Goal: Browse casually

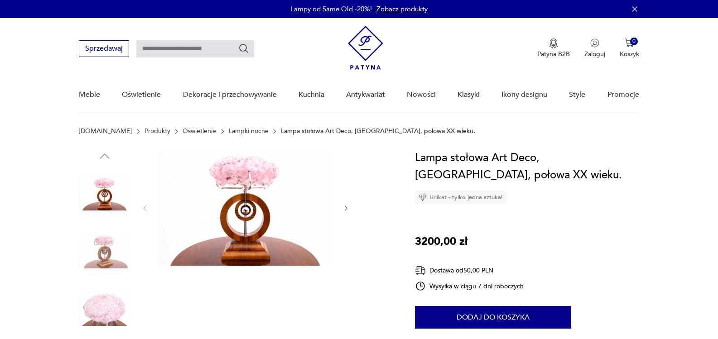
click at [242, 211] on img at bounding box center [245, 207] width 175 height 116
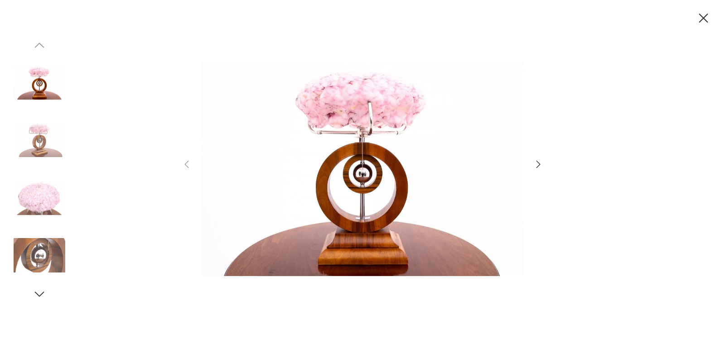
click at [364, 117] on img at bounding box center [362, 168] width 322 height 271
click at [539, 164] on icon "button" at bounding box center [538, 164] width 11 height 11
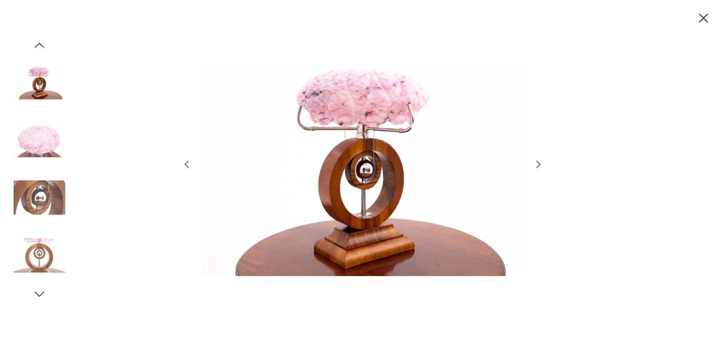
click at [543, 163] on icon "button" at bounding box center [538, 164] width 11 height 11
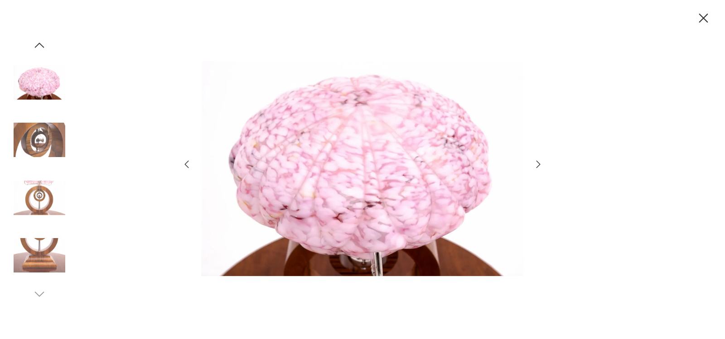
click at [534, 163] on icon "button" at bounding box center [538, 164] width 11 height 11
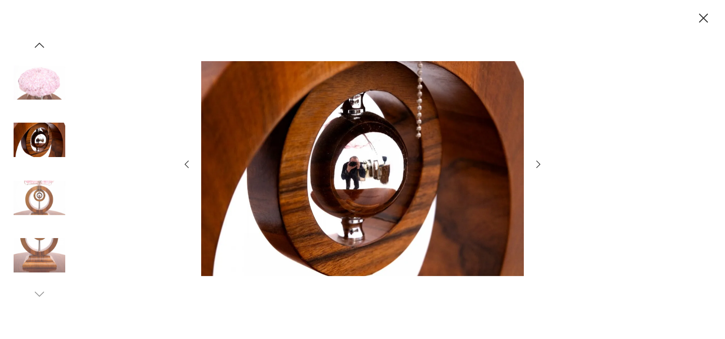
click at [534, 163] on icon "button" at bounding box center [538, 164] width 11 height 11
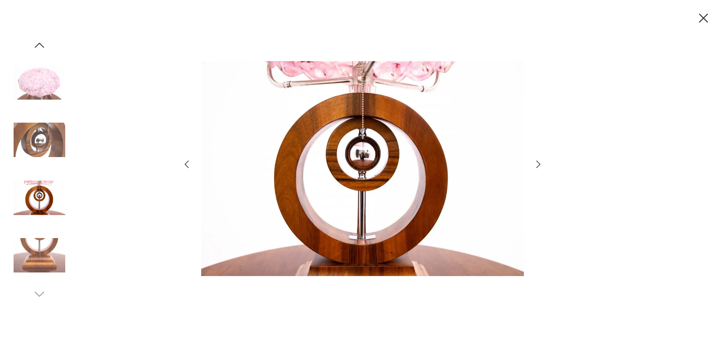
click at [534, 163] on icon "button" at bounding box center [538, 164] width 11 height 11
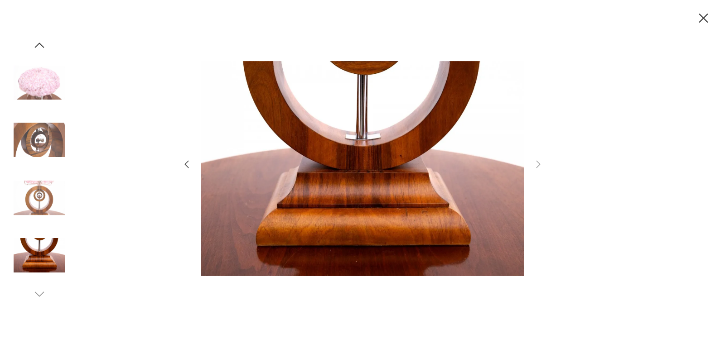
click at [705, 18] on icon "button" at bounding box center [703, 18] width 16 height 16
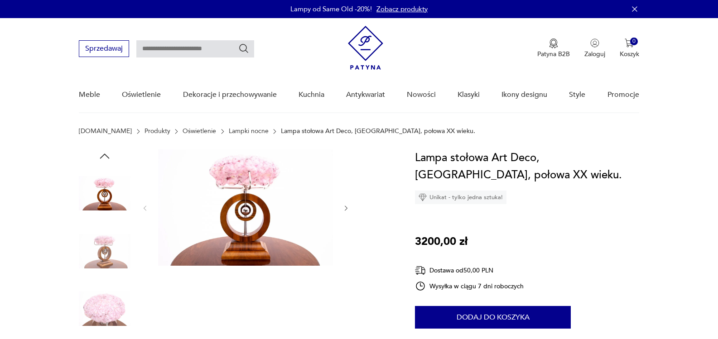
click at [235, 220] on img at bounding box center [245, 207] width 175 height 116
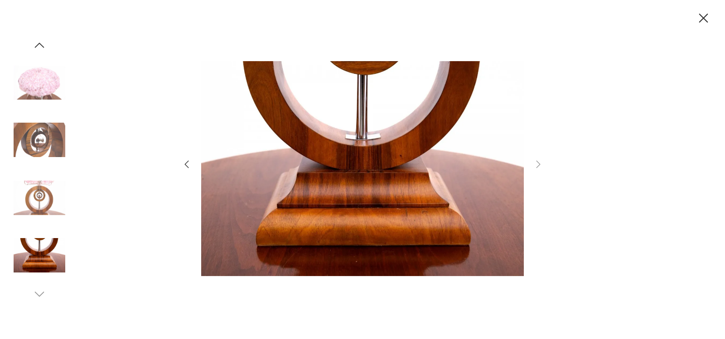
click at [185, 165] on icon "button" at bounding box center [186, 164] width 11 height 11
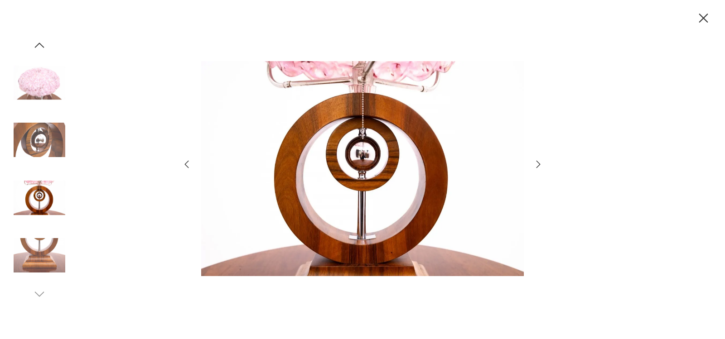
click at [185, 165] on icon "button" at bounding box center [186, 164] width 11 height 11
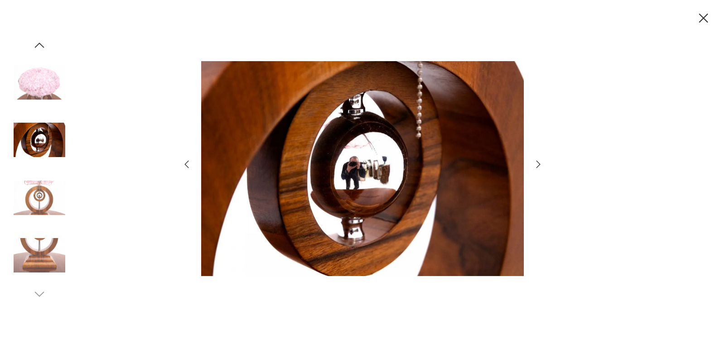
click at [185, 165] on icon "button" at bounding box center [186, 164] width 11 height 11
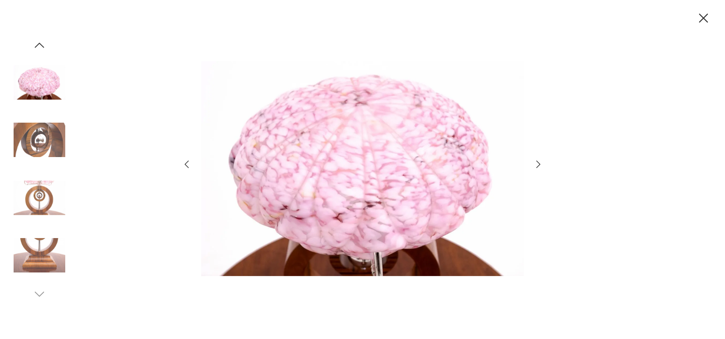
click at [185, 165] on icon "button" at bounding box center [186, 164] width 11 height 11
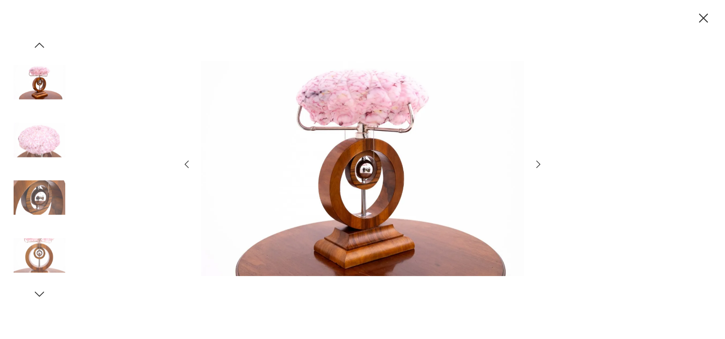
click at [185, 165] on icon "button" at bounding box center [186, 164] width 11 height 11
